Goal: Communication & Community: Answer question/provide support

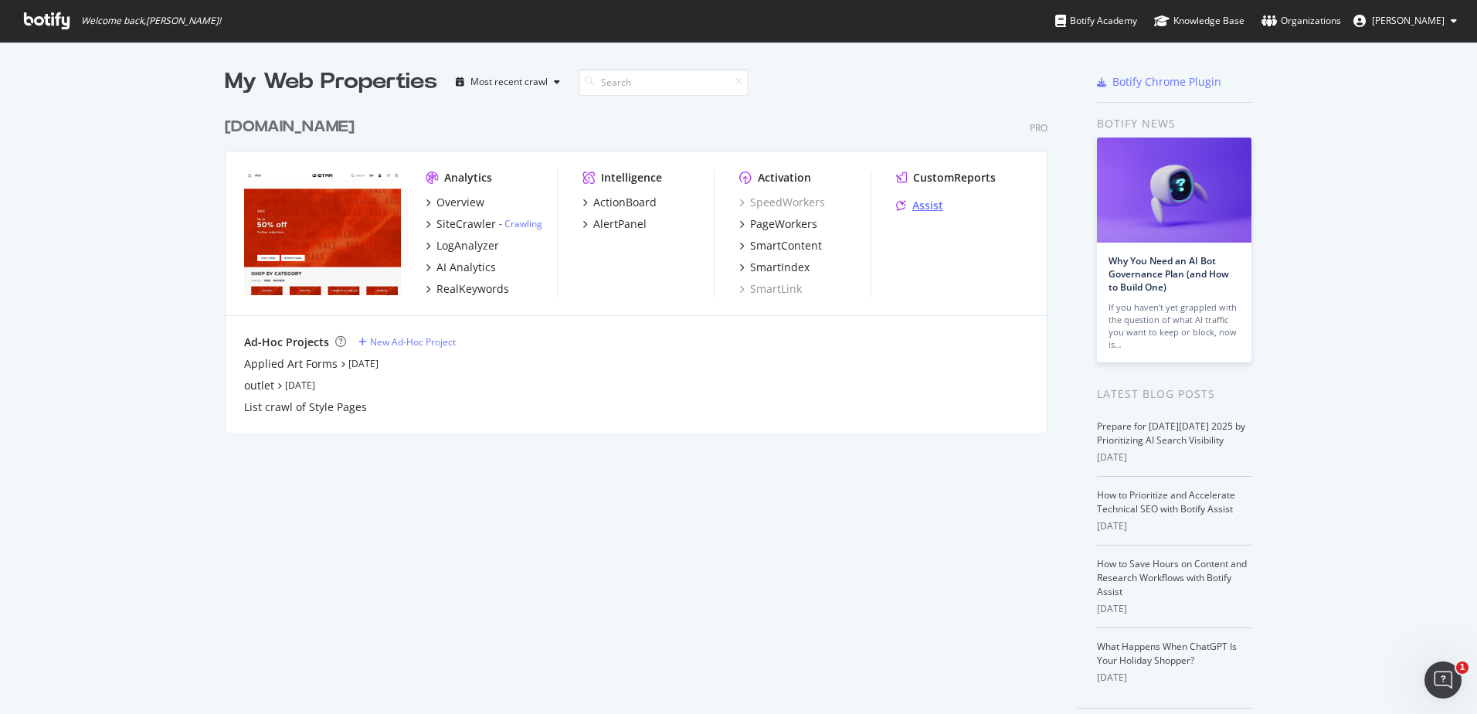
click at [928, 202] on div "Assist" at bounding box center [927, 205] width 31 height 15
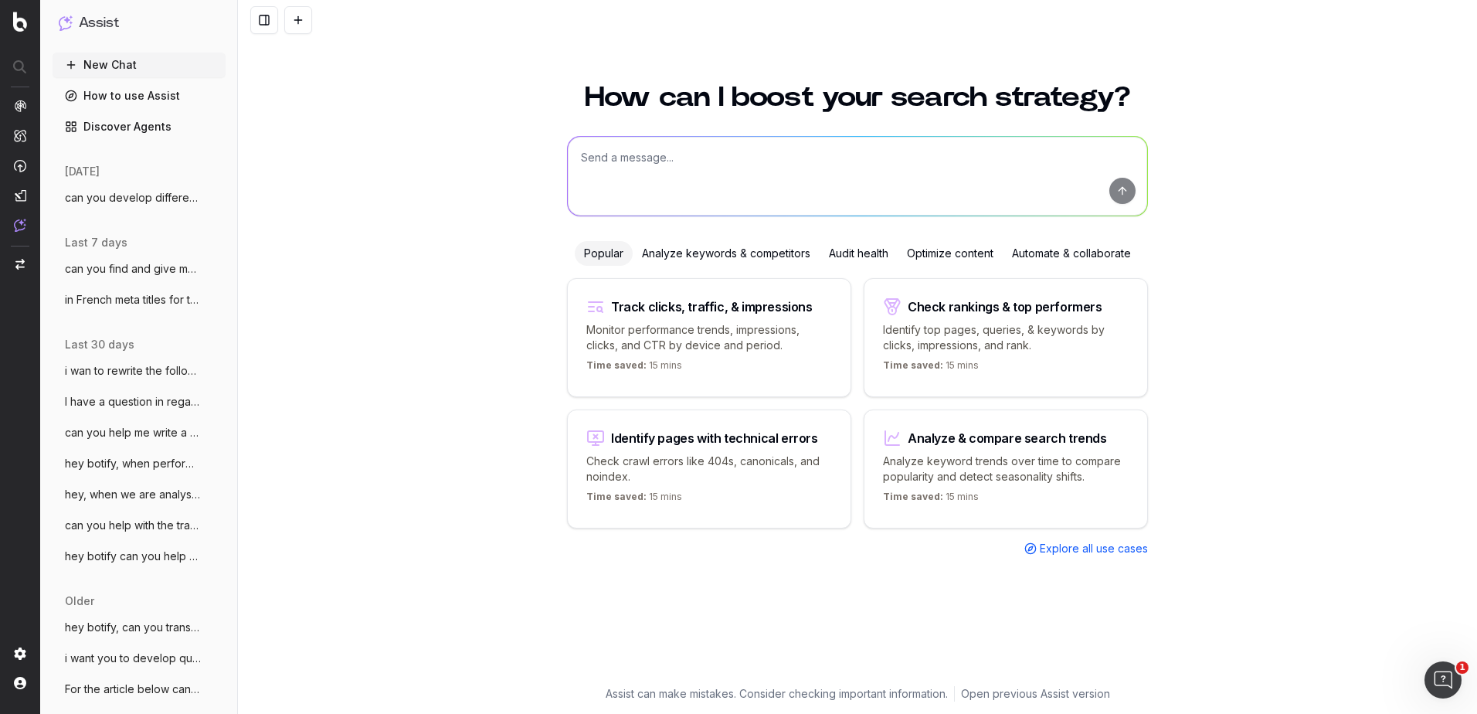
click at [845, 168] on textarea at bounding box center [857, 176] width 579 height 79
paste textarea "In de damesjassenaanbieding van G-STAR vind je jacks, jassen en blazers voor el…"
type textarea "is this correct in dutch: In de damesjassenaanbieding van G-STAR vind je jacks,…"
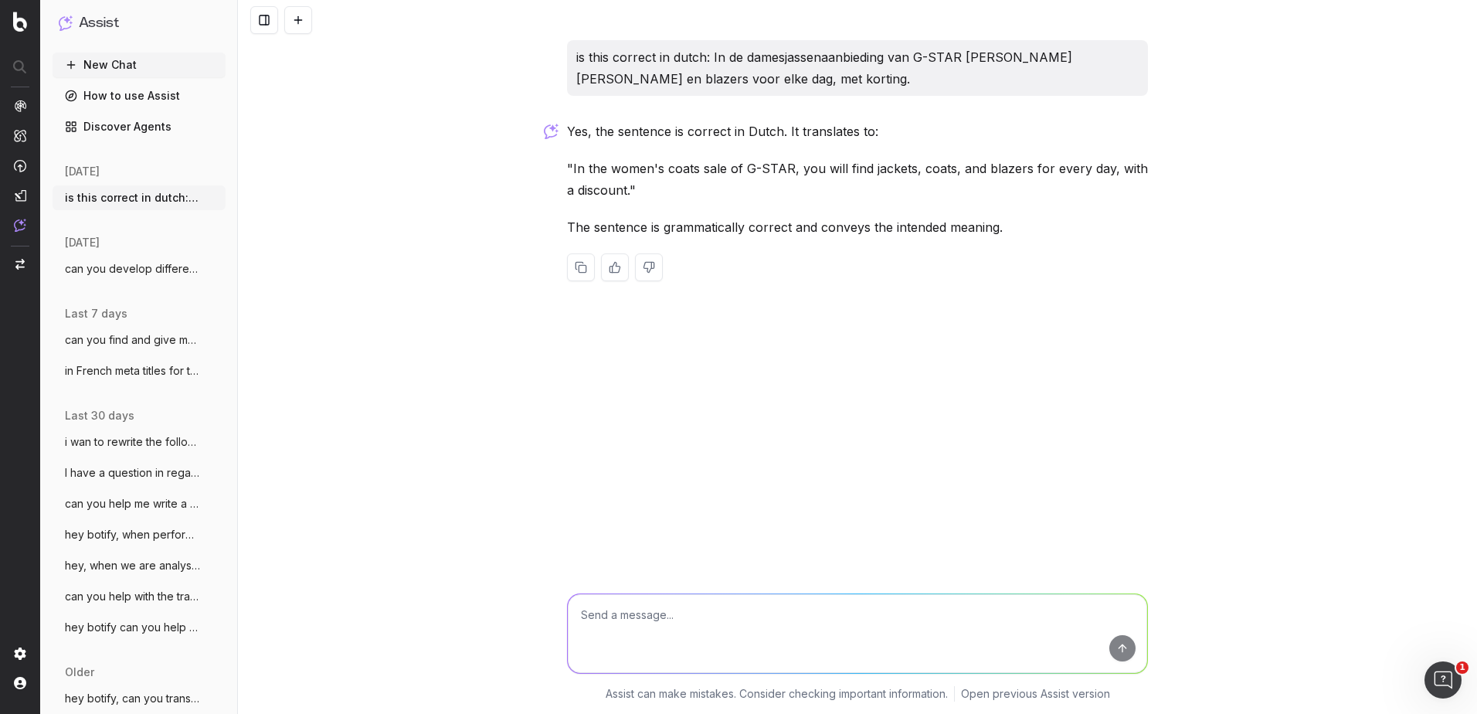
click at [604, 629] on textarea at bounding box center [857, 633] width 579 height 79
paste textarea "Onze jassen promotie biedt stijlvolle items voor minder. Shop spijkerjassen, ov…"
type textarea "Onze jassen promotie biedt stijlvolle items voor minder. Shop spijkerjassen, ov…"
click at [1134, 646] on button "submit" at bounding box center [1122, 648] width 26 height 26
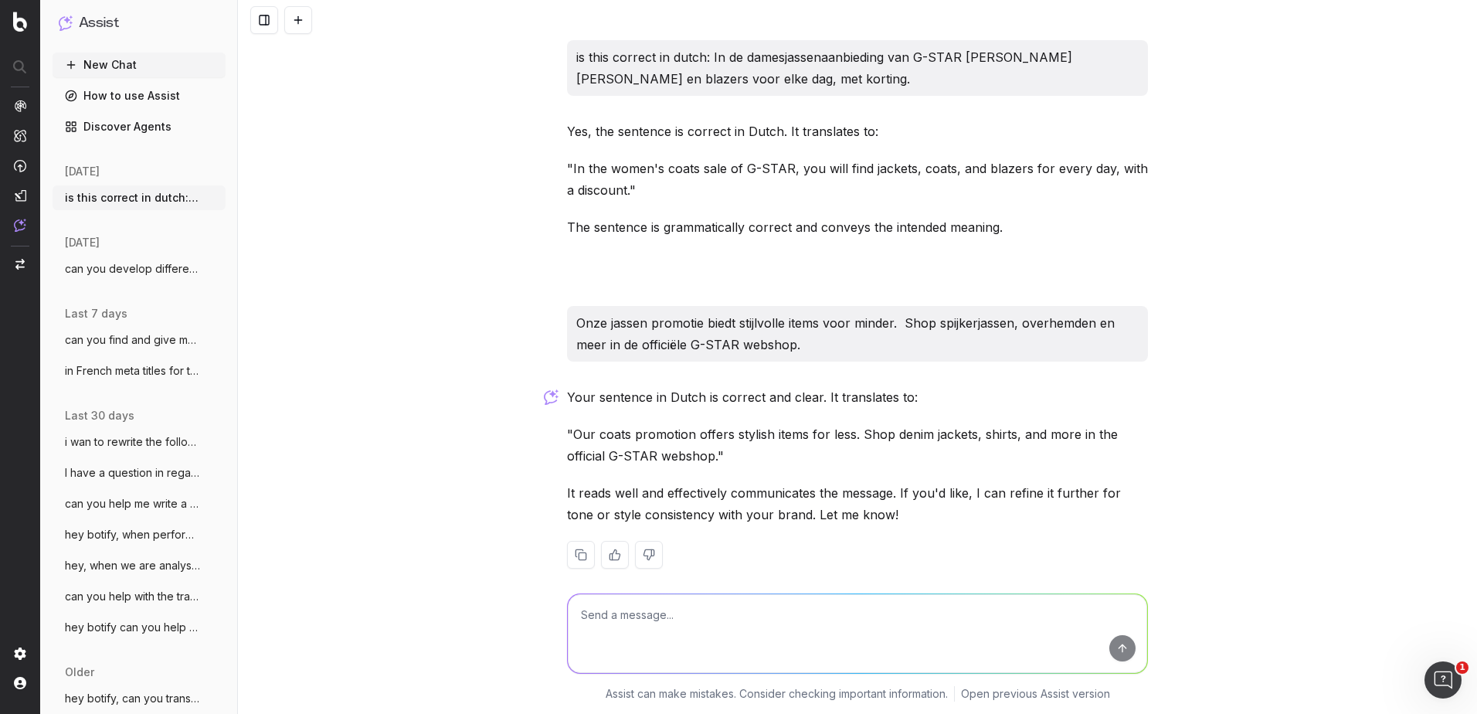
scroll to position [19, 0]
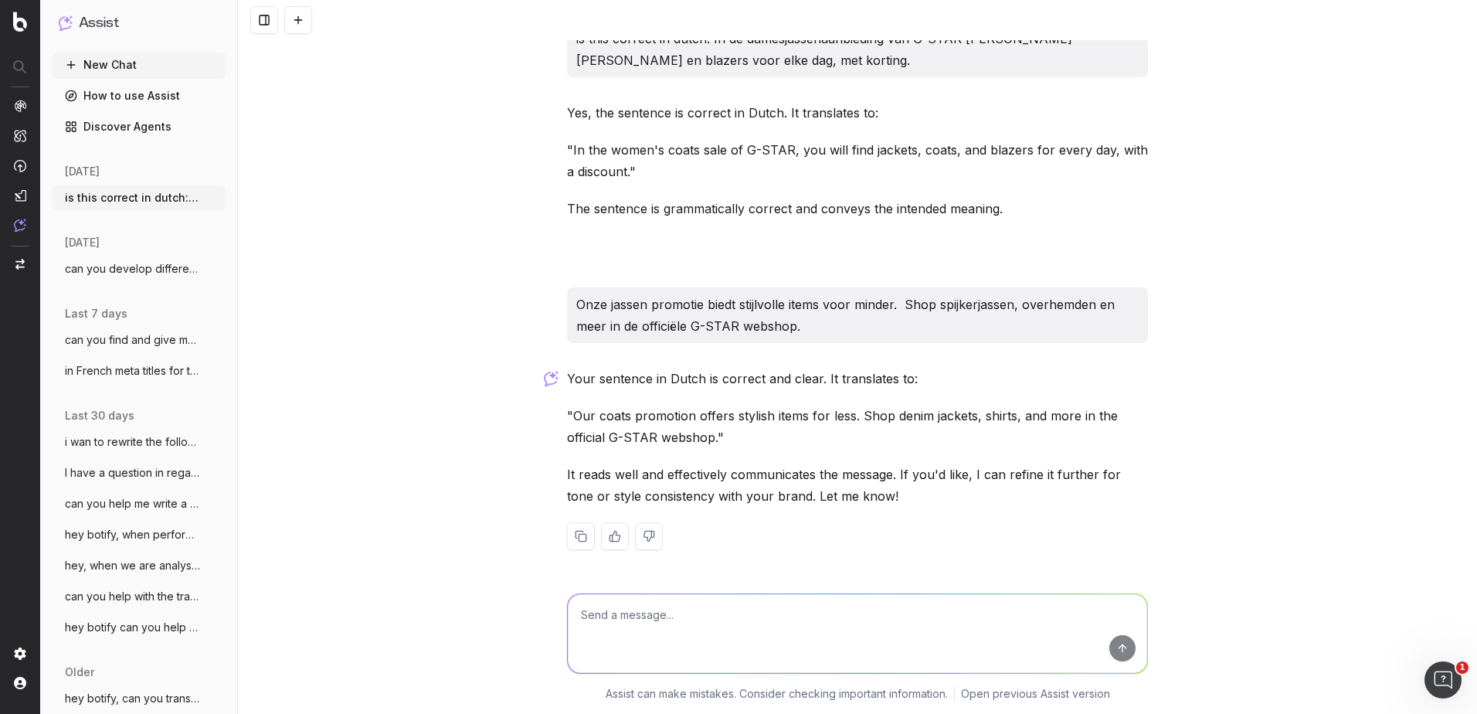
click at [732, 643] on textarea at bounding box center [857, 633] width 579 height 79
type textarea "should it be jassenpromotie"
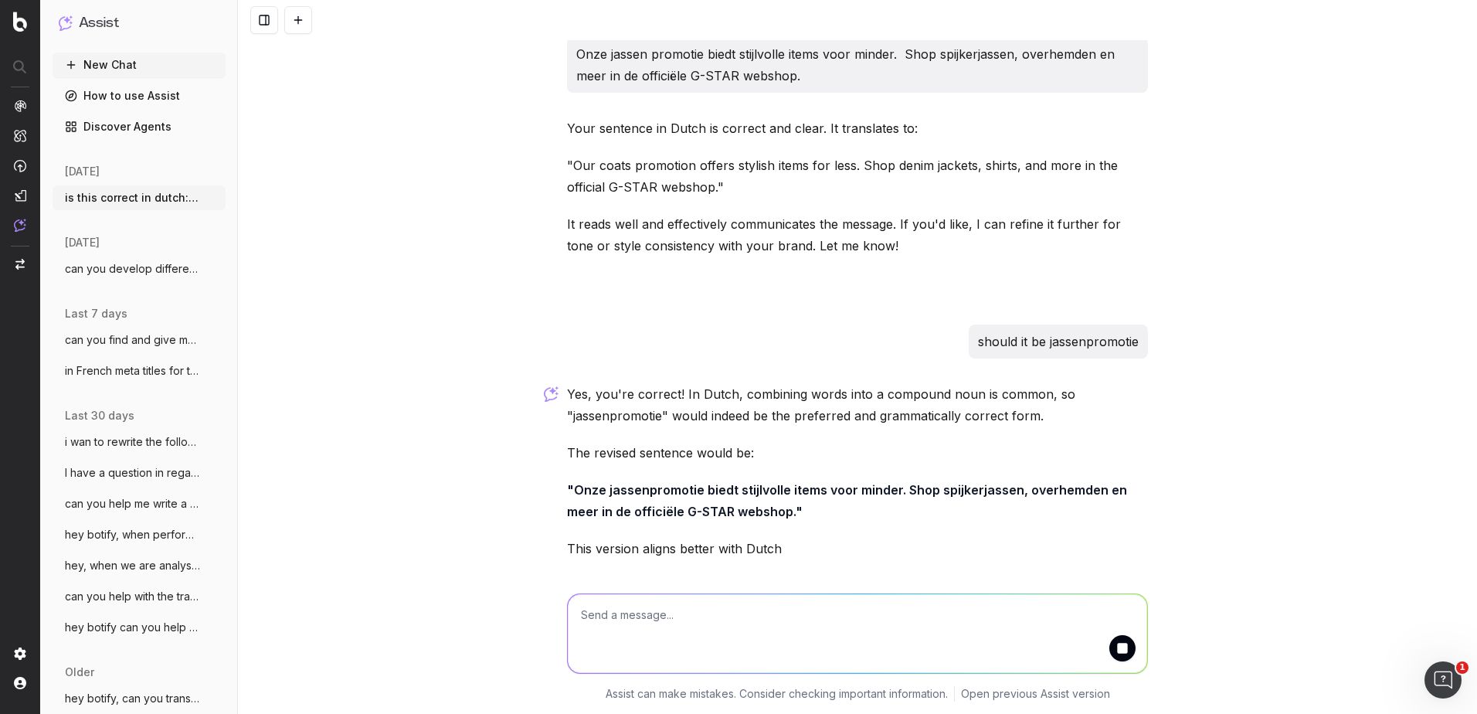
scroll to position [321, 0]
